Goal: Transaction & Acquisition: Purchase product/service

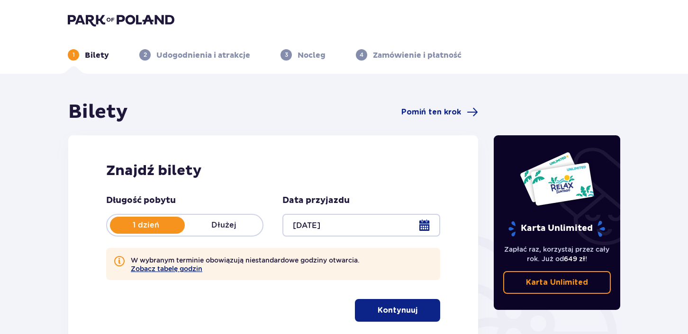
click at [189, 270] on button "Zobacz tabelę godzin" at bounding box center [167, 269] width 72 height 8
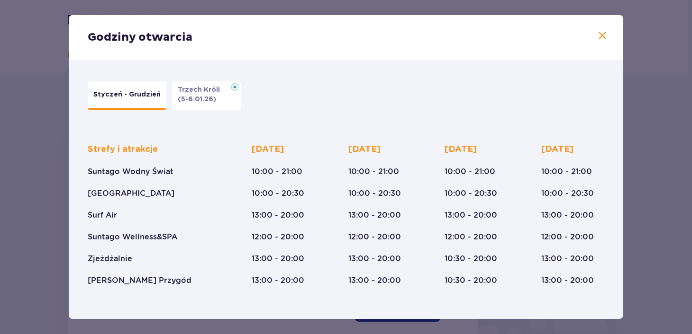
click at [599, 33] on span at bounding box center [601, 35] width 11 height 11
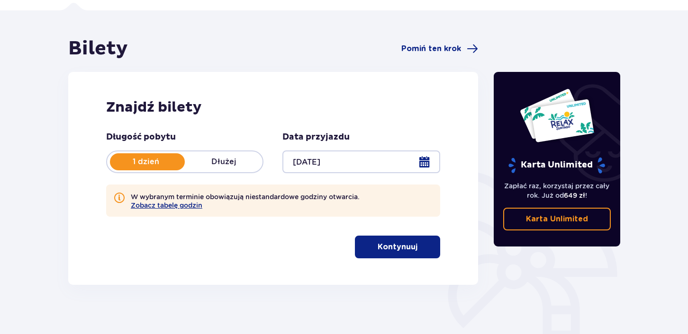
scroll to position [34, 0]
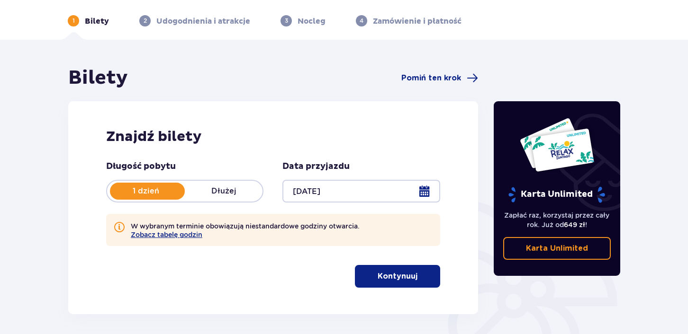
click at [414, 272] on span "button" at bounding box center [419, 276] width 11 height 11
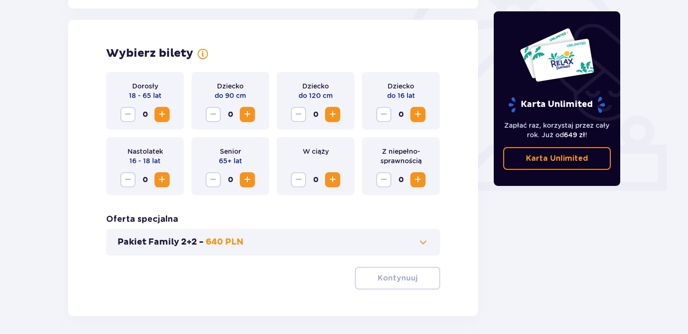
scroll to position [307, 0]
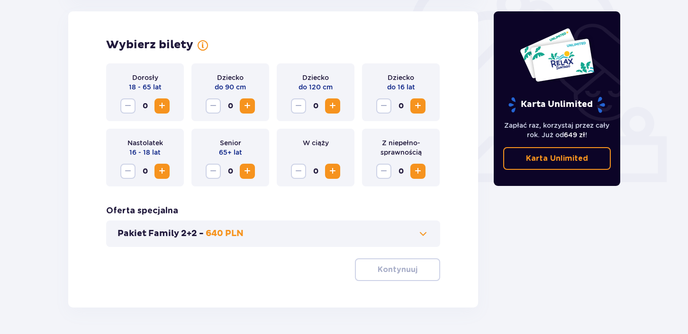
click at [166, 104] on span "Zwiększ" at bounding box center [161, 105] width 11 height 11
click at [418, 103] on span "Zwiększ" at bounding box center [417, 105] width 11 height 11
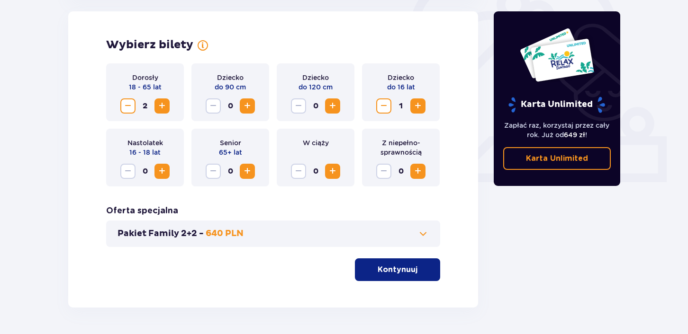
click at [164, 174] on span "Zwiększ" at bounding box center [161, 171] width 11 height 11
click at [389, 268] on p "Kontynuuj" at bounding box center [398, 270] width 40 height 10
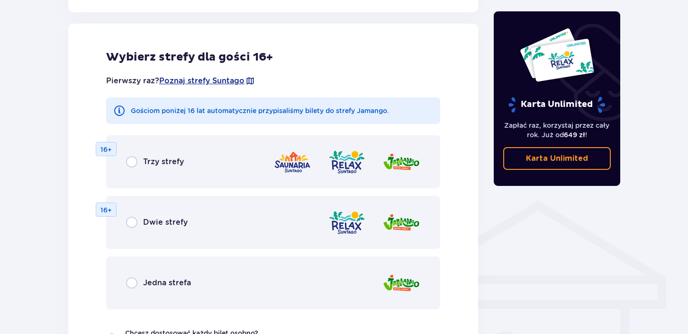
scroll to position [570, 0]
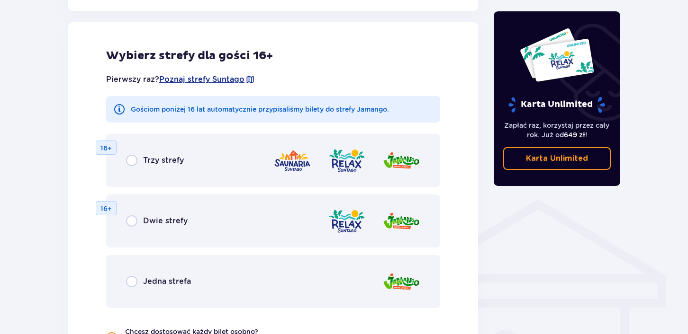
click at [134, 282] on input "radio" at bounding box center [131, 281] width 11 height 11
radio input "true"
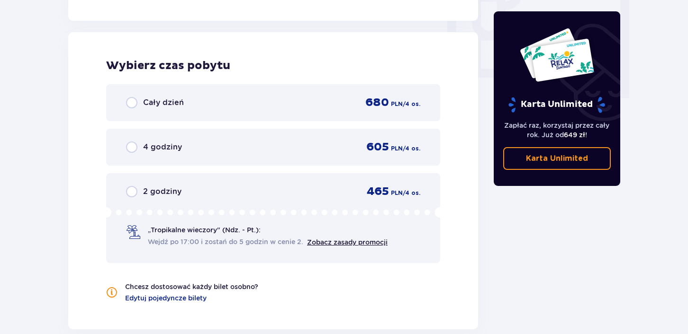
scroll to position [934, 0]
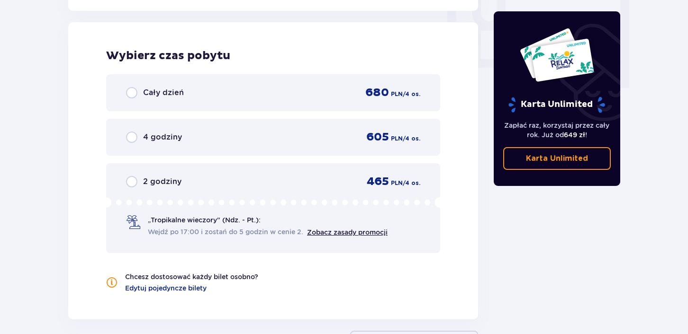
click at [131, 90] on input "radio" at bounding box center [131, 92] width 11 height 11
radio input "true"
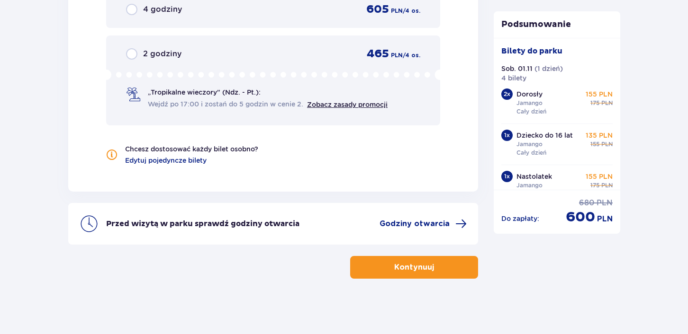
scroll to position [1062, 0]
click at [404, 221] on span "Godziny otwarcia" at bounding box center [414, 223] width 70 height 10
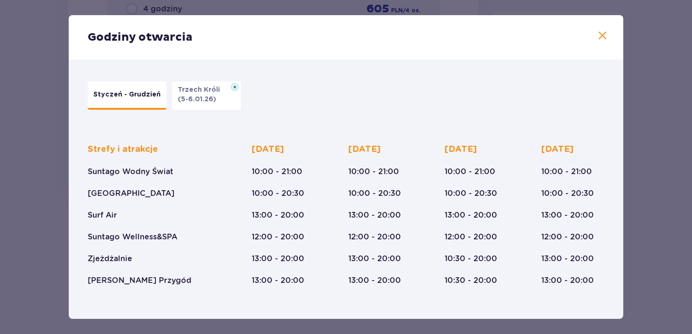
click at [606, 35] on div "Godziny otwarcia" at bounding box center [346, 37] width 554 height 45
click at [596, 35] on span at bounding box center [601, 35] width 11 height 11
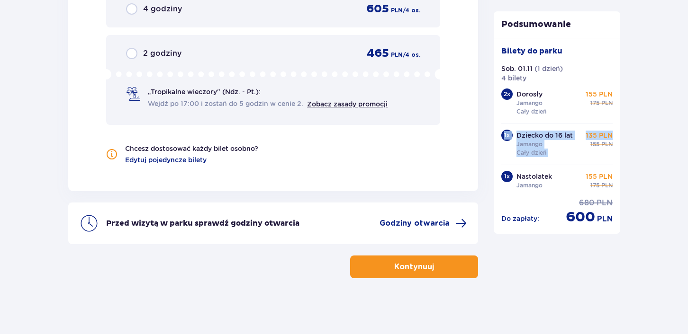
drag, startPoint x: 612, startPoint y: 108, endPoint x: 613, endPoint y: 131, distance: 23.2
click at [613, 131] on div "Bilety do parku Sob. 01.11 ( 1 dzień ) 4 bilety 2 x Dorosły Jamango Cały dzień …" at bounding box center [557, 114] width 127 height 152
click at [458, 271] on button "Kontynuuj" at bounding box center [414, 267] width 128 height 23
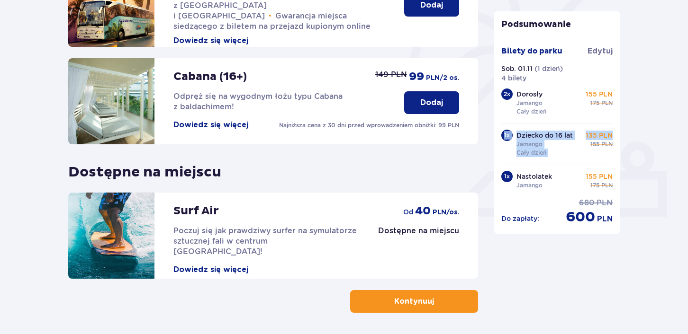
scroll to position [307, 0]
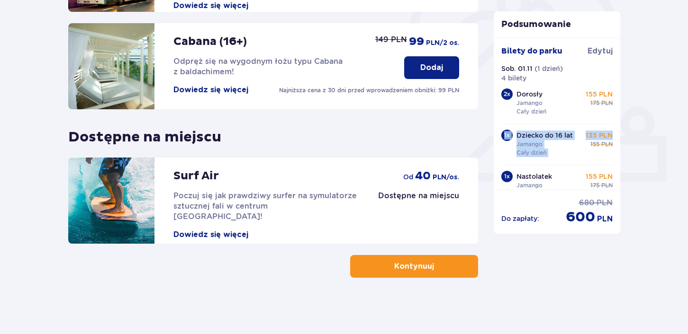
click at [443, 268] on button "Kontynuuj" at bounding box center [414, 266] width 128 height 23
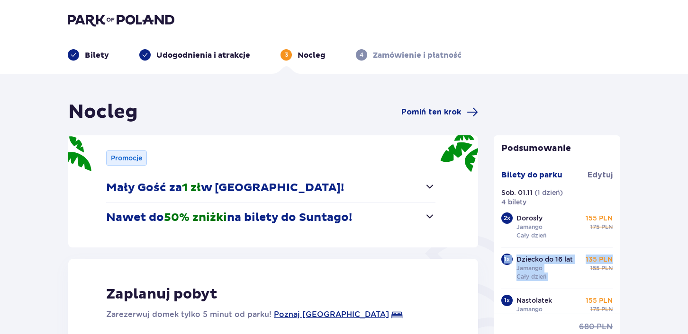
click at [432, 219] on span "button" at bounding box center [429, 216] width 11 height 11
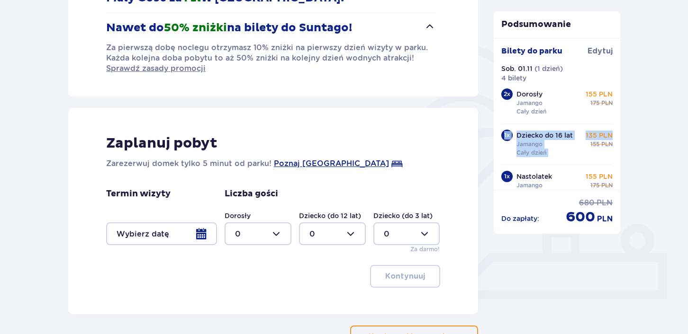
scroll to position [208, 0]
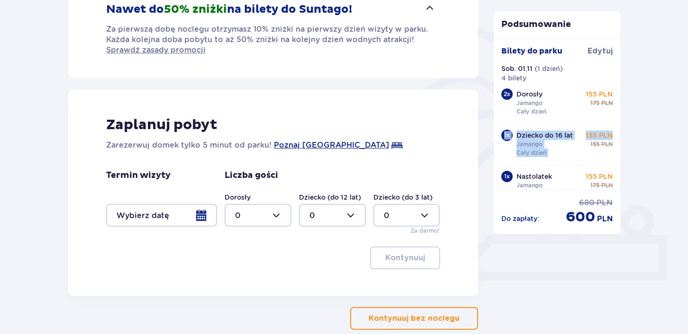
click at [447, 317] on p "Kontynuuj bez noclegu" at bounding box center [414, 319] width 91 height 10
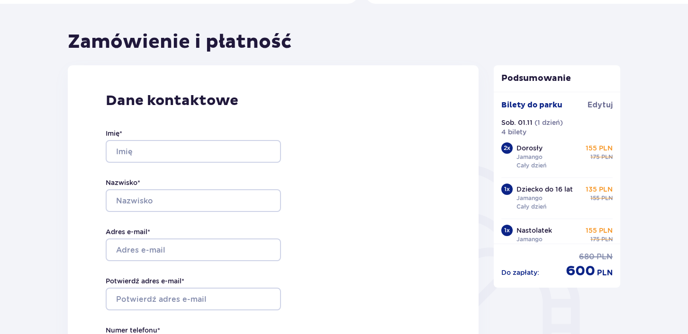
scroll to position [76, 0]
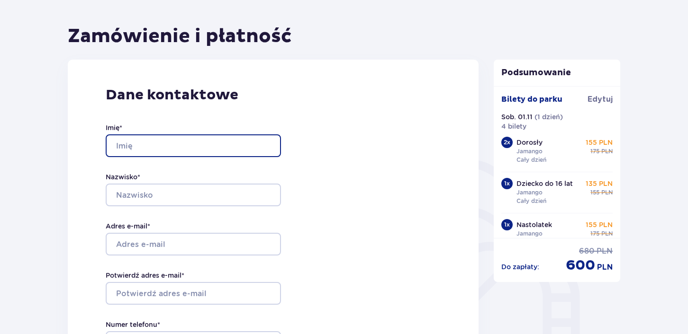
click at [248, 143] on input "Imię *" at bounding box center [193, 146] width 175 height 23
type input "Julia"
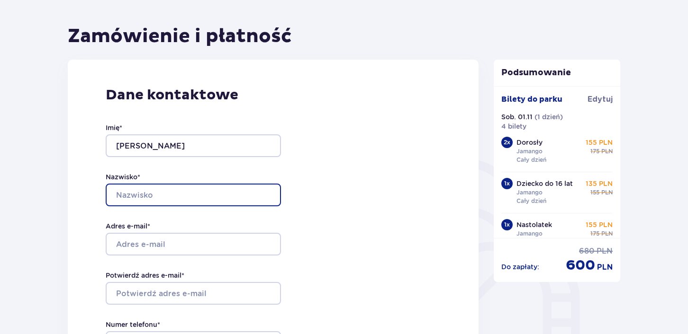
click at [198, 202] on input "Nazwisko *" at bounding box center [193, 195] width 175 height 23
type input "Rudzka"
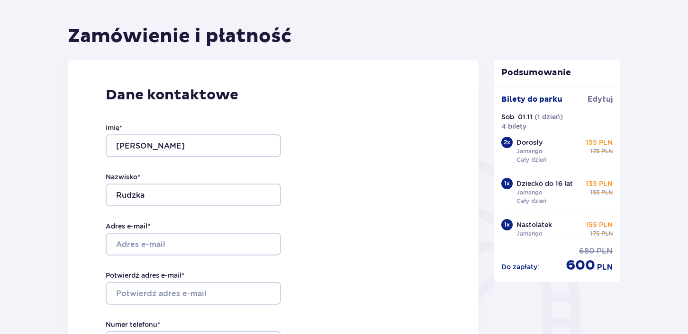
click at [173, 256] on div "Imię * Julia Nazwisko * Rudzka Adres e-mail * Potwierdź adres e-mail * Numer te…" at bounding box center [193, 243] width 175 height 279
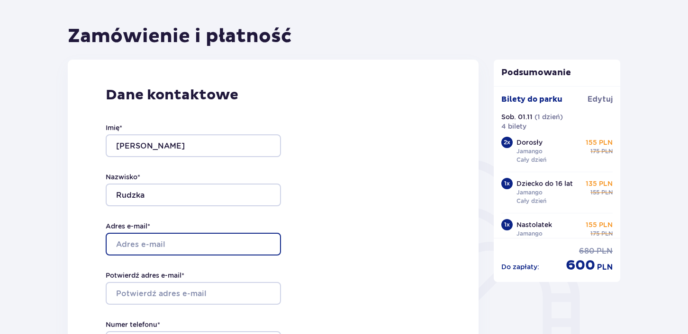
click at [176, 247] on input "Adres e-mail *" at bounding box center [193, 244] width 175 height 23
type input "juliarudzka05@gmail.com"
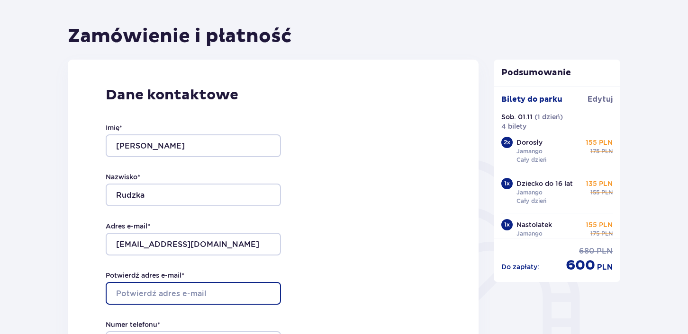
click at [191, 292] on input "Potwierdź adres e-mail *" at bounding box center [193, 293] width 175 height 23
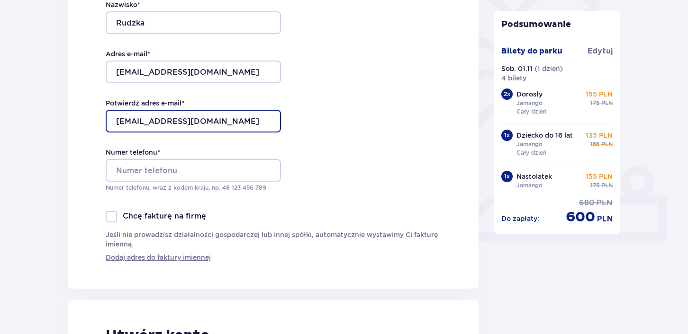
scroll to position [265, 0]
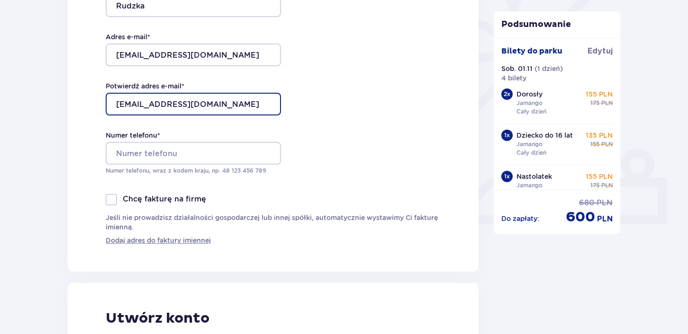
type input "[EMAIL_ADDRESS][DOMAIN_NAME]"
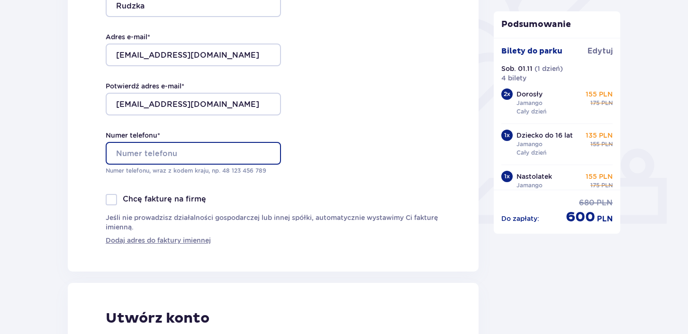
click at [235, 153] on input "Numer telefonu *" at bounding box center [193, 153] width 175 height 23
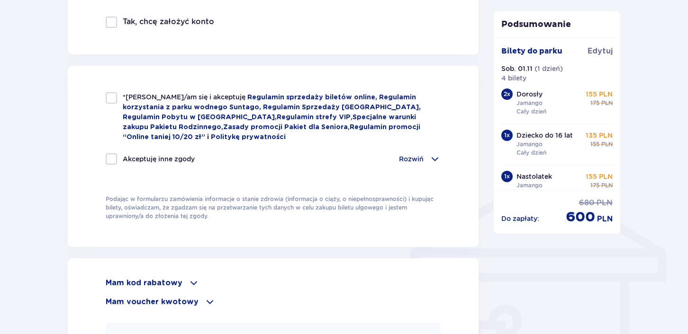
scroll to position [597, 0]
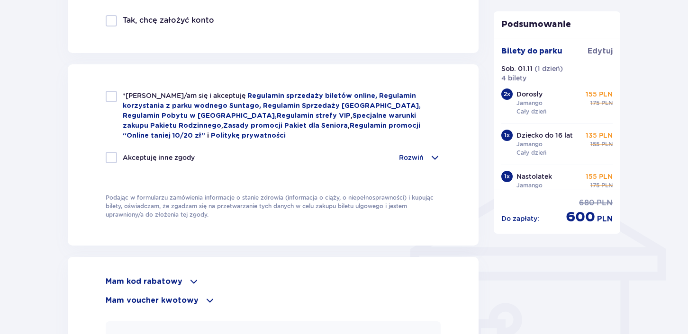
type input "500801239"
click at [115, 95] on div at bounding box center [111, 96] width 11 height 11
checkbox input "true"
click at [118, 153] on div "Akceptuję inne zgody" at bounding box center [150, 157] width 89 height 11
checkbox input "true"
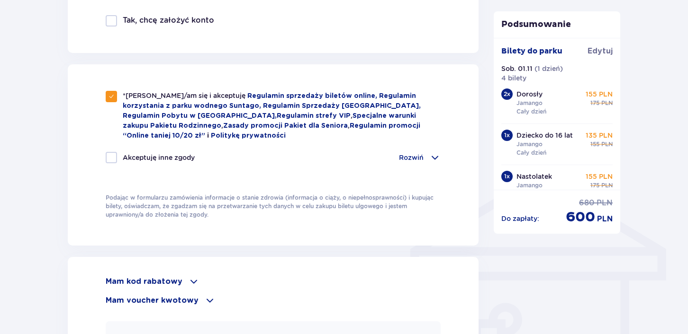
checkbox input "true"
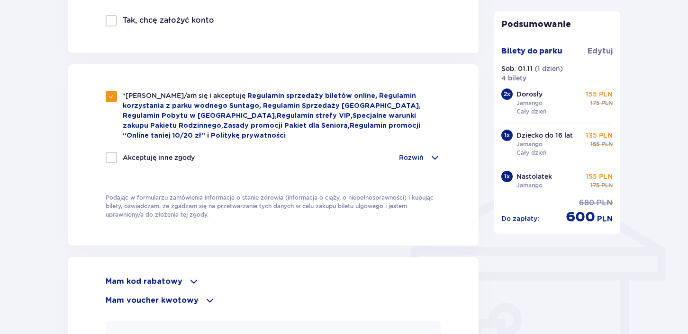
checkbox input "true"
click at [405, 158] on p "Rozwiń" at bounding box center [411, 157] width 25 height 9
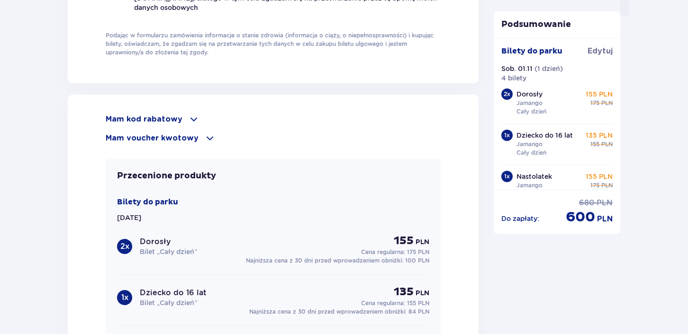
scroll to position [1023, 0]
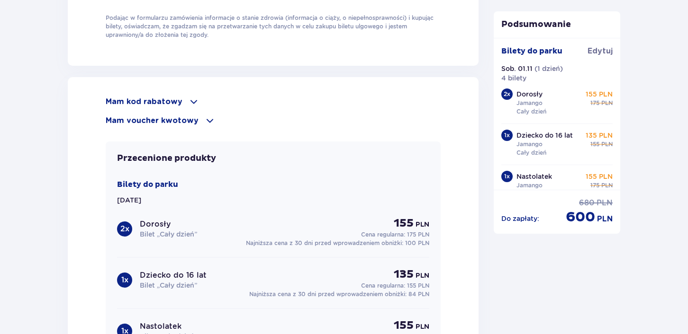
click at [188, 99] on span at bounding box center [193, 101] width 11 height 11
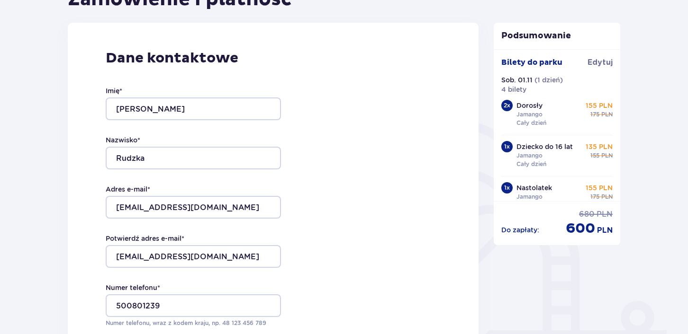
scroll to position [0, 0]
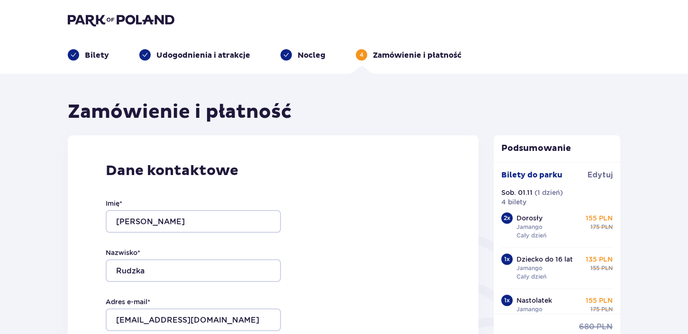
click at [664, 14] on header "Bilety Udogodnienia i atrakcje Nocleg 4 Zamówienie i płatność" at bounding box center [344, 37] width 688 height 74
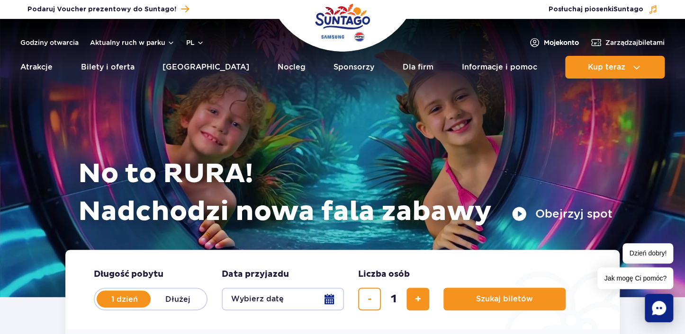
click at [544, 41] on span "Moje konto" at bounding box center [561, 42] width 35 height 9
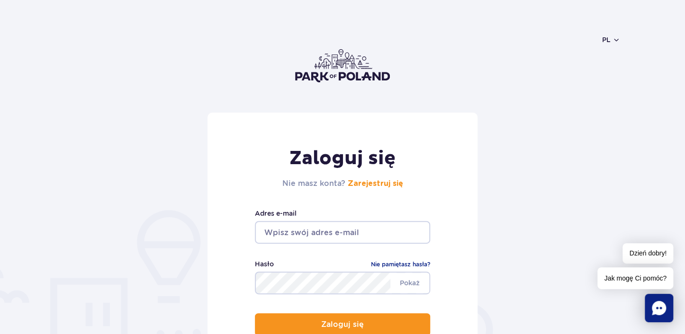
click at [365, 231] on input "email" at bounding box center [342, 232] width 175 height 23
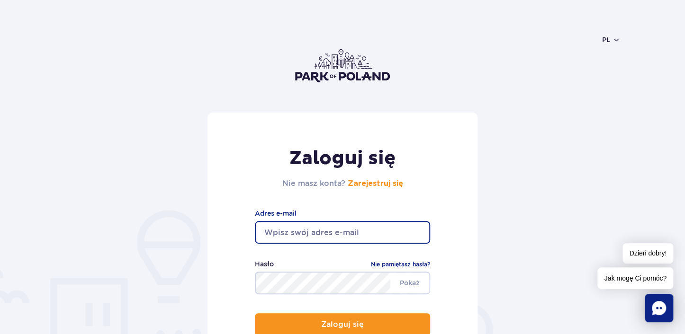
type input "[EMAIL_ADDRESS][DOMAIN_NAME]"
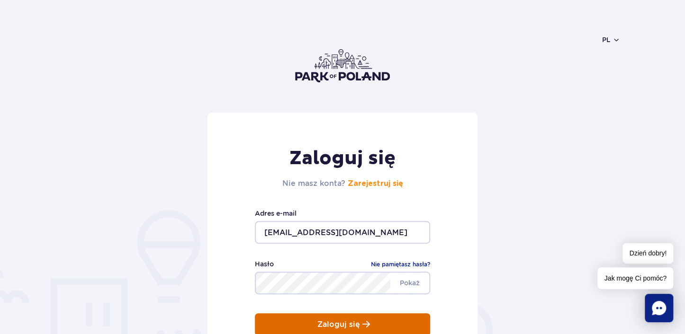
click at [351, 324] on p "Zaloguj się" at bounding box center [338, 325] width 43 height 9
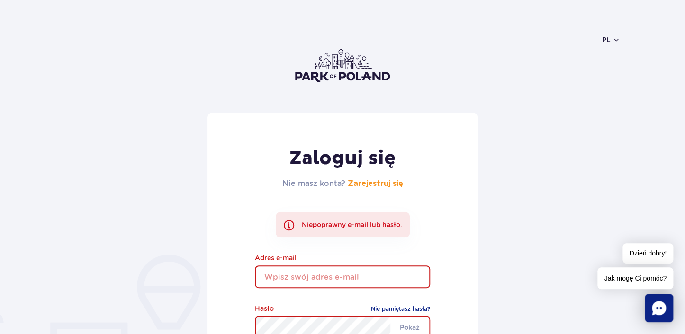
click at [371, 278] on input "email" at bounding box center [342, 277] width 175 height 23
type input "[EMAIL_ADDRESS][DOMAIN_NAME]"
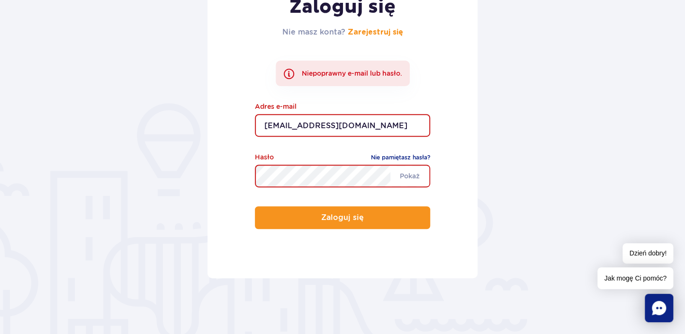
scroll to position [194, 0]
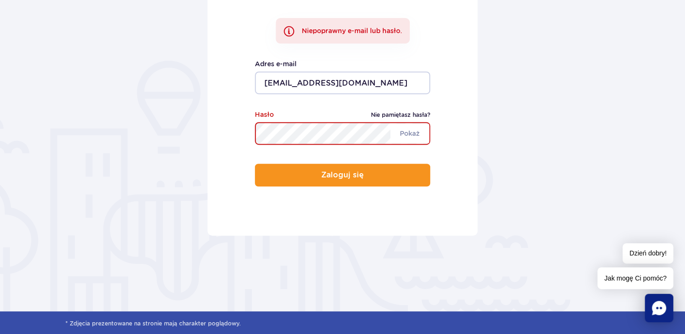
click at [397, 114] on link "Nie pamiętasz hasła?" at bounding box center [400, 114] width 59 height 9
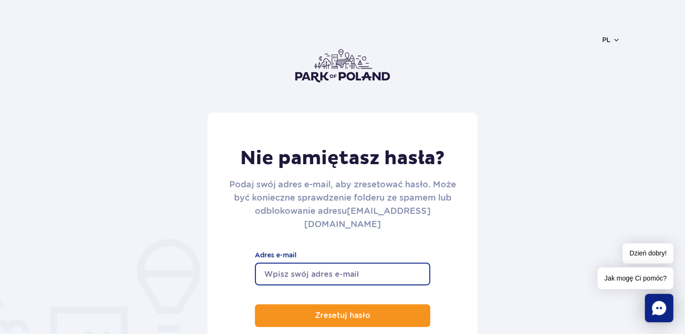
click at [340, 263] on input "Adres e-mail" at bounding box center [342, 274] width 175 height 23
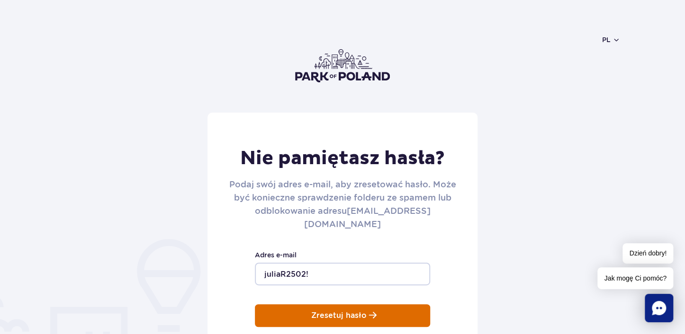
click at [341, 312] on p "Zresetuj hasło" at bounding box center [338, 316] width 55 height 9
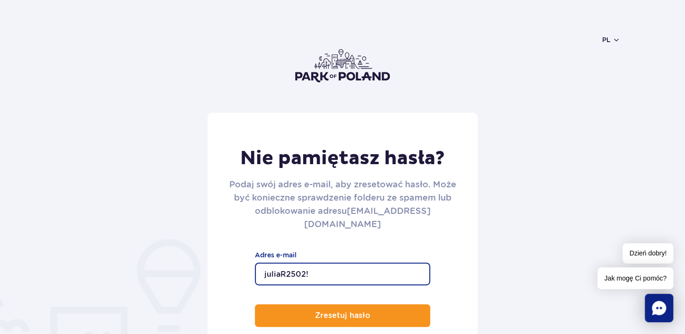
click at [318, 266] on input "juliaR2502!" at bounding box center [342, 274] width 175 height 23
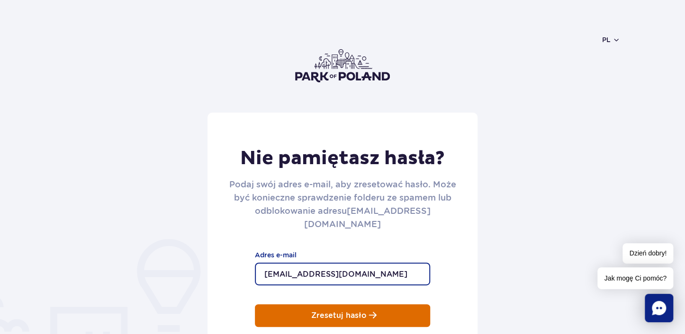
type input "[EMAIL_ADDRESS][DOMAIN_NAME]"
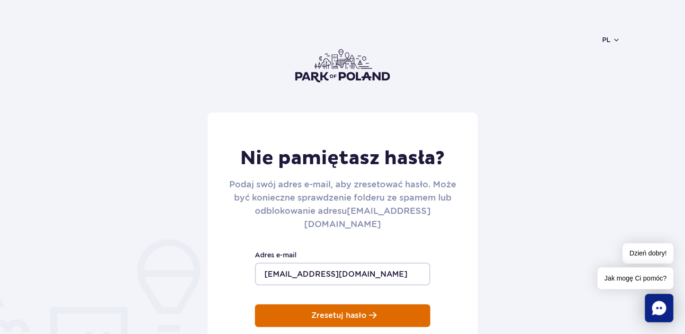
click at [345, 312] on p "Zresetuj hasło" at bounding box center [338, 316] width 55 height 9
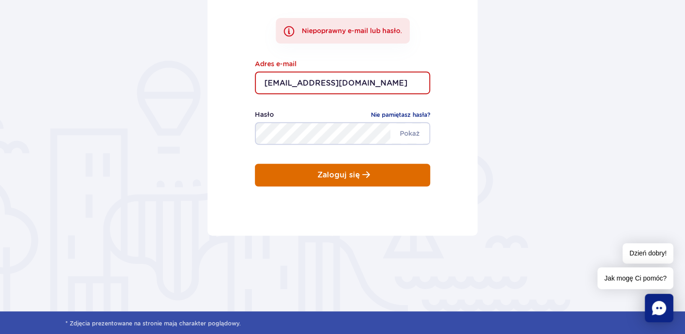
click at [336, 170] on button "Zaloguj się" at bounding box center [342, 175] width 175 height 23
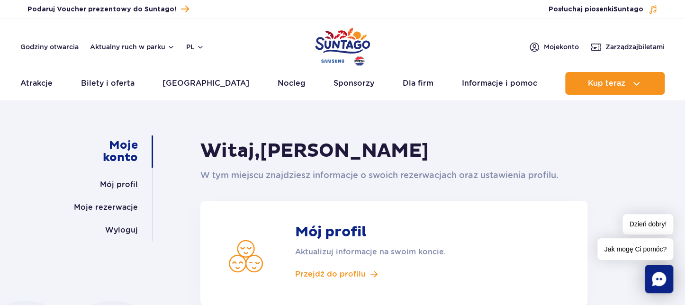
drag, startPoint x: 336, startPoint y: 151, endPoint x: 451, endPoint y: 153, distance: 115.1
click at [451, 153] on h1 "Witaj, Julia Rudzka" at bounding box center [393, 151] width 387 height 24
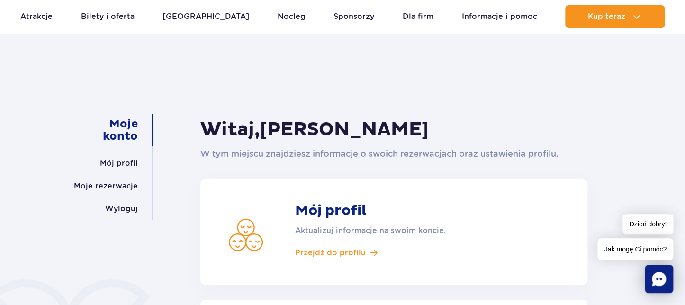
scroll to position [6, 0]
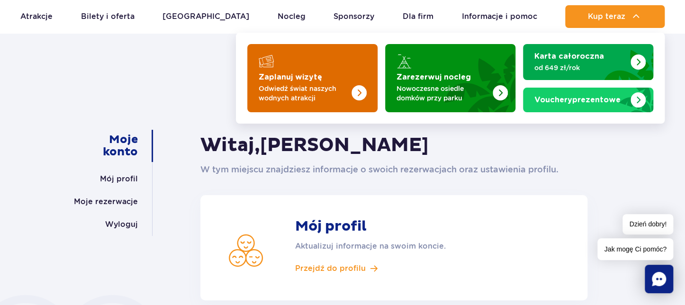
click at [309, 96] on p "Odwiedź świat naszych wodnych atrakcji" at bounding box center [305, 93] width 92 height 19
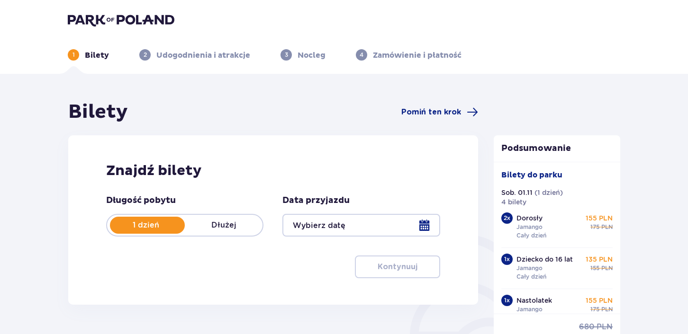
type input "[DATE]"
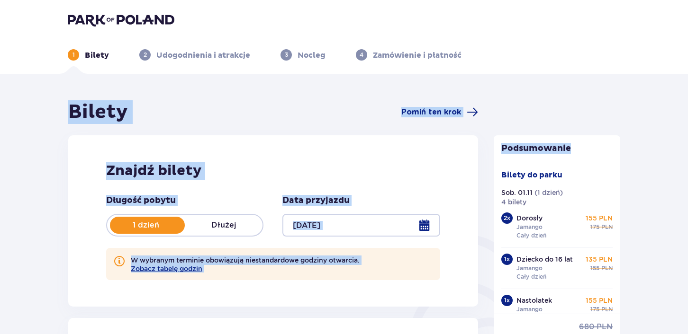
drag, startPoint x: 686, startPoint y: 52, endPoint x: 684, endPoint y: 99, distance: 46.5
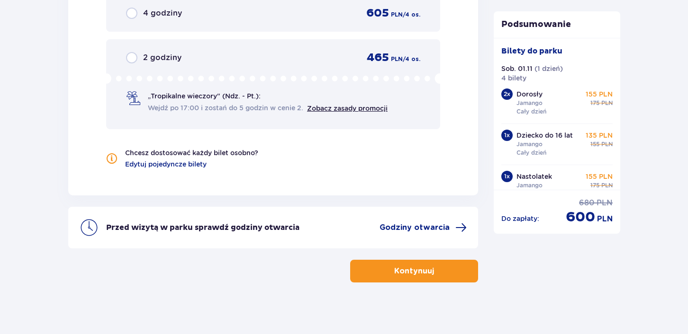
scroll to position [1062, 0]
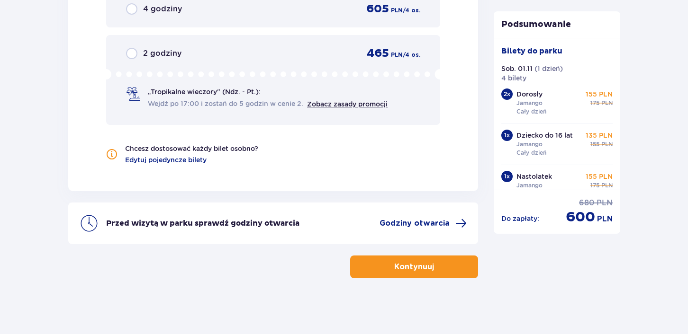
click at [371, 267] on button "Kontynuuj" at bounding box center [414, 267] width 128 height 23
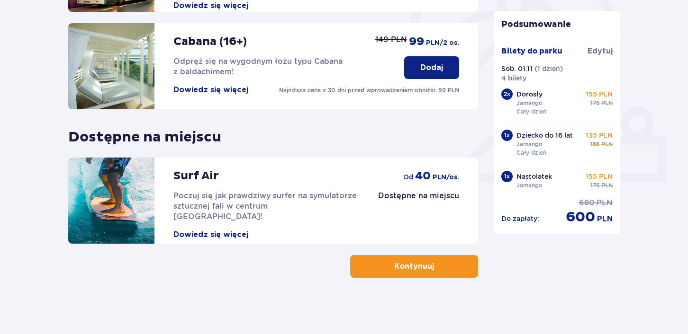
click at [405, 266] on p "Kontynuuj" at bounding box center [414, 266] width 40 height 10
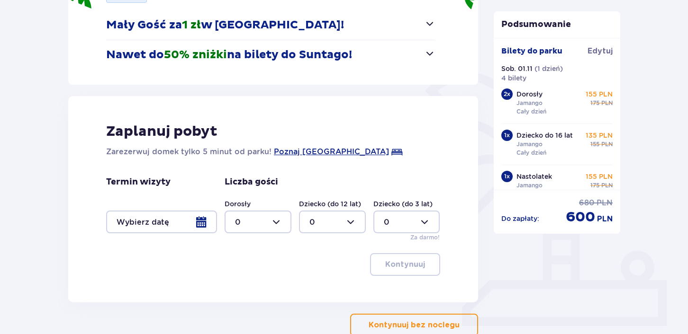
scroll to position [222, 0]
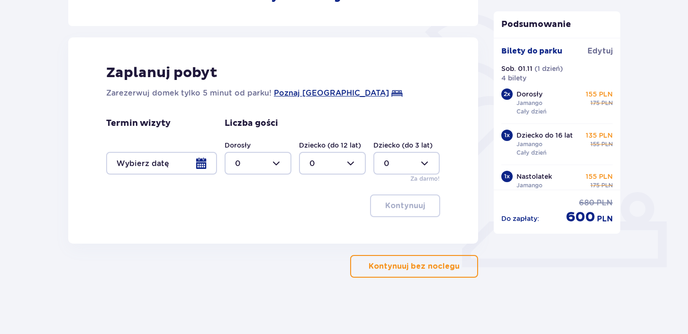
click at [433, 259] on button "Kontynuuj bez noclegu" at bounding box center [414, 266] width 128 height 23
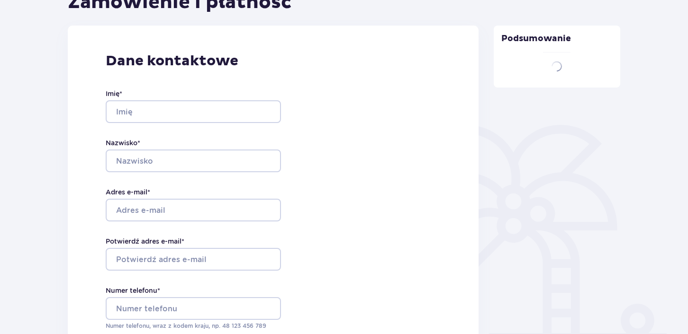
type input "[PERSON_NAME]"
type input "Rudzka"
type input "[EMAIL_ADDRESS][DOMAIN_NAME]"
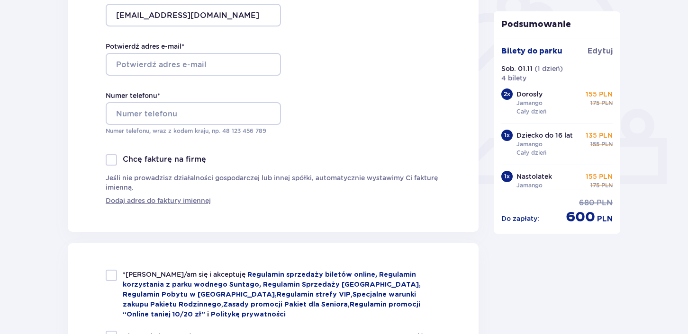
scroll to position [332, 0]
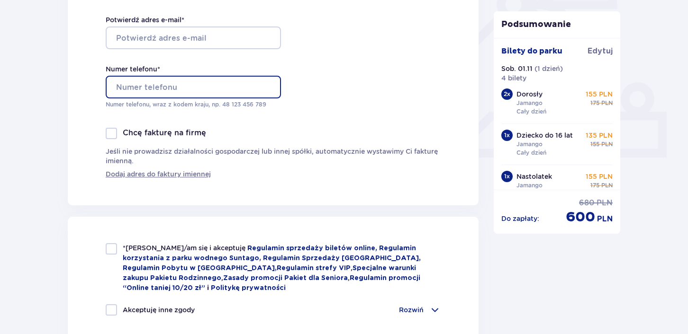
click at [252, 94] on input "Numer telefonu *" at bounding box center [193, 87] width 175 height 23
click at [260, 87] on input "Numer telefonu *" at bounding box center [193, 87] width 175 height 23
type input "500801239"
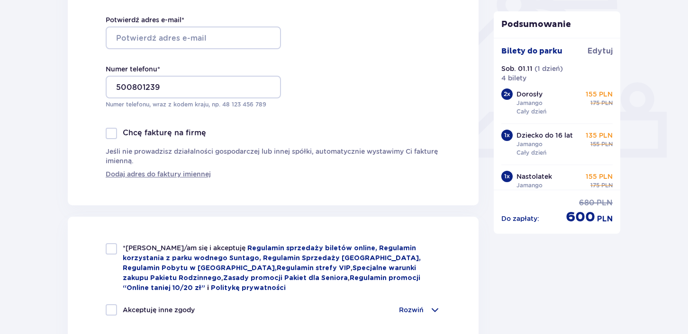
click at [106, 250] on div "*Zapoznałem/am się i akceptuję Regulamin sprzedaży biletów online, Regulamin ko…" at bounding box center [273, 307] width 411 height 181
click at [108, 248] on div at bounding box center [111, 248] width 11 height 11
checkbox input "true"
click at [411, 305] on p "Rozwiń" at bounding box center [411, 310] width 25 height 9
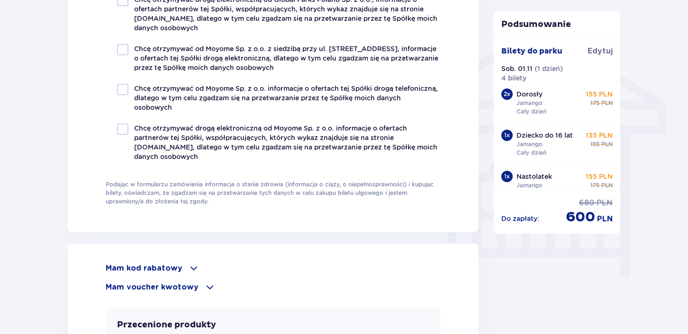
scroll to position [900, 0]
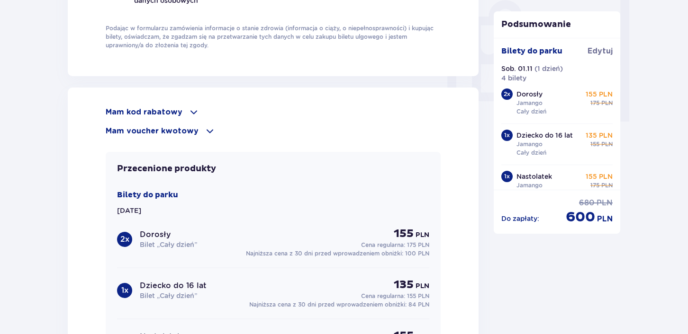
click at [172, 107] on p "Mam kod rabatowy" at bounding box center [144, 112] width 77 height 10
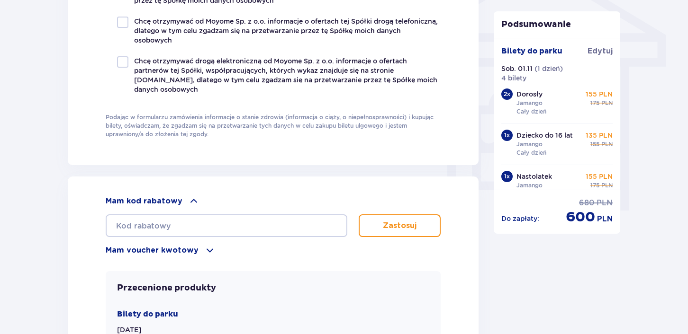
scroll to position [805, 0]
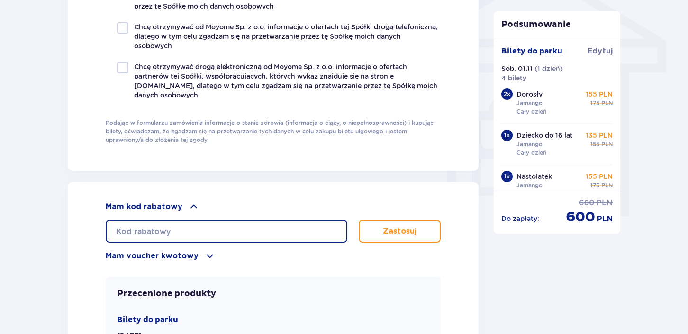
click at [188, 221] on input "text" at bounding box center [227, 231] width 242 height 23
type input "LDDS397XLYIH3Z"
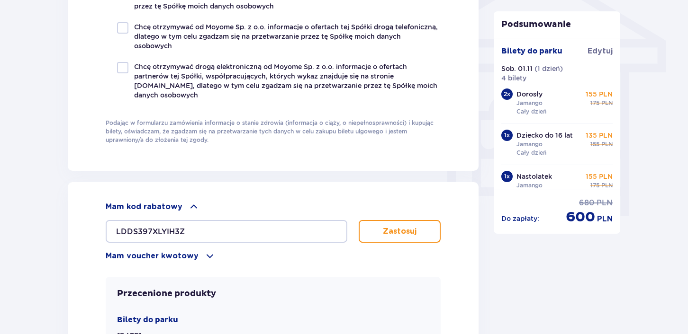
click at [395, 235] on button "Zastosuj" at bounding box center [400, 231] width 82 height 23
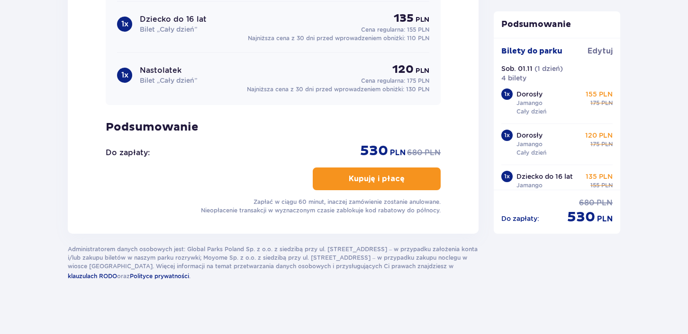
scroll to position [1217, 0]
click at [371, 178] on p "Kupuję i płacę" at bounding box center [377, 178] width 56 height 10
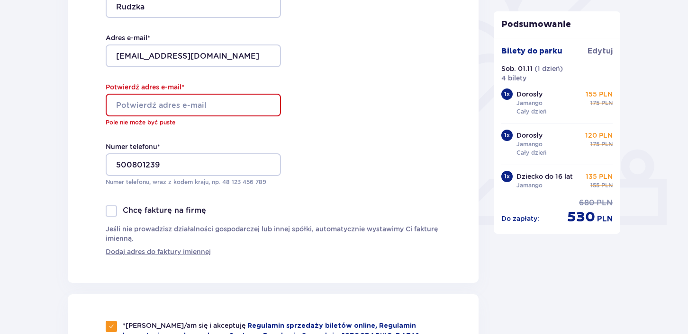
scroll to position [263, 0]
click at [218, 107] on input "Potwierdź adres e-mail *" at bounding box center [193, 106] width 175 height 23
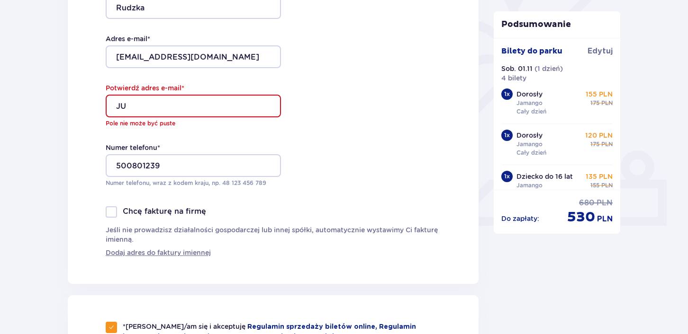
type input "J"
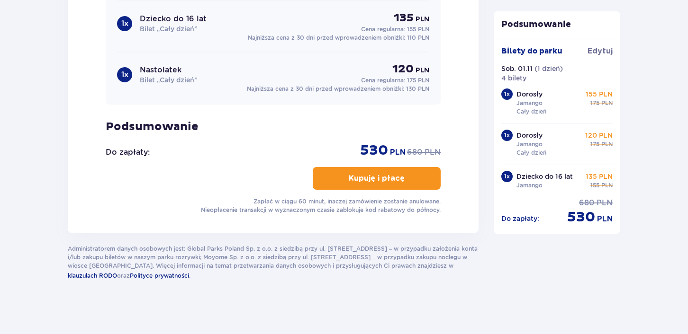
type input "[EMAIL_ADDRESS][DOMAIN_NAME]"
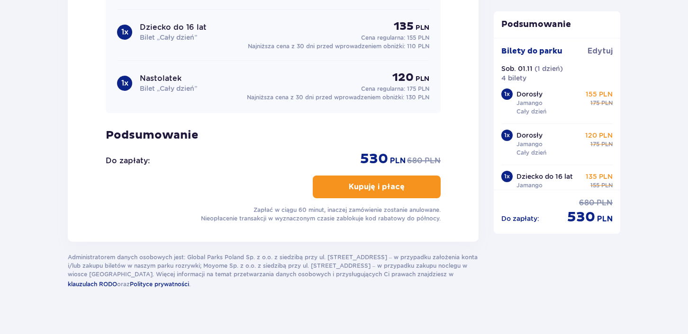
click at [373, 182] on p "Kupuję i płacę" at bounding box center [377, 187] width 56 height 10
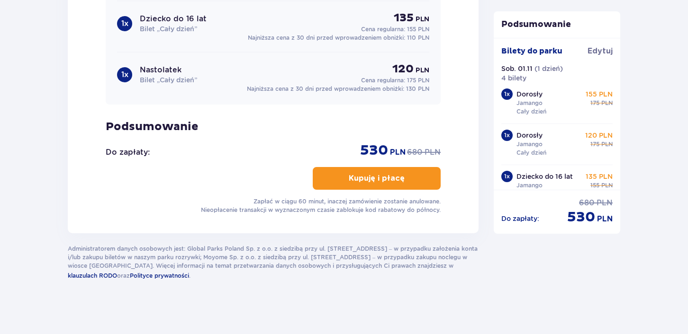
scroll to position [0, 0]
